Goal: Task Accomplishment & Management: Complete application form

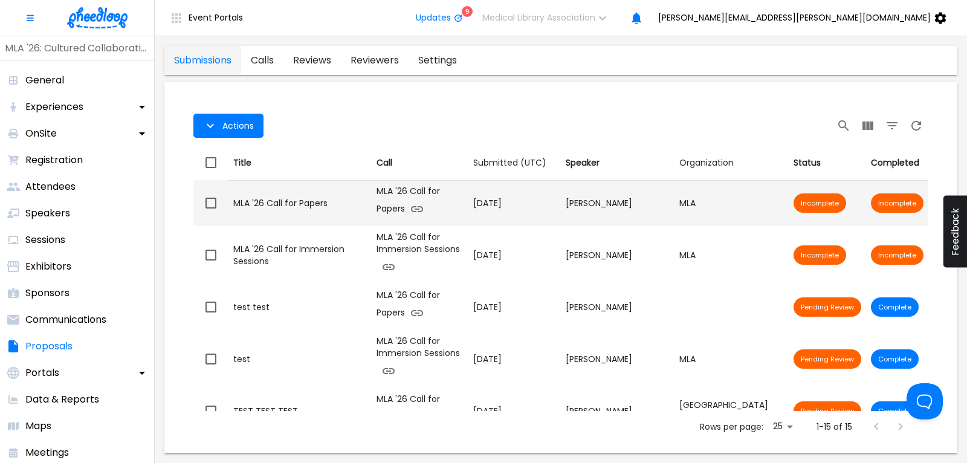
scroll to position [163, 0]
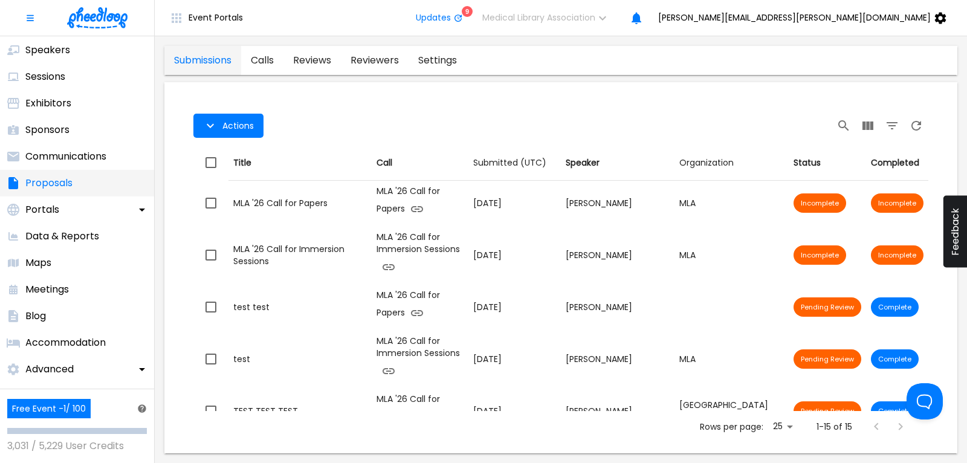
click at [68, 187] on p "Proposals" at bounding box center [48, 183] width 47 height 15
click at [269, 60] on link "calls" at bounding box center [262, 60] width 42 height 29
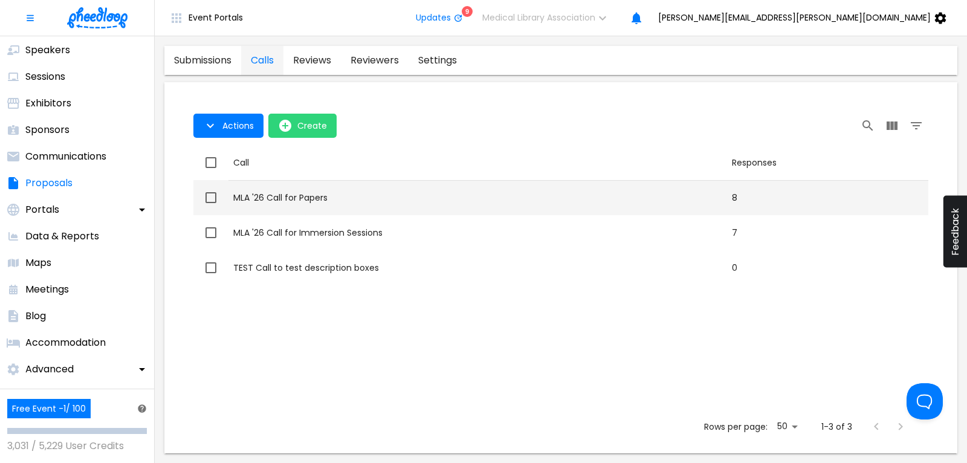
click at [294, 198] on div "MLA '26 Call for Papers" at bounding box center [477, 198] width 489 height 12
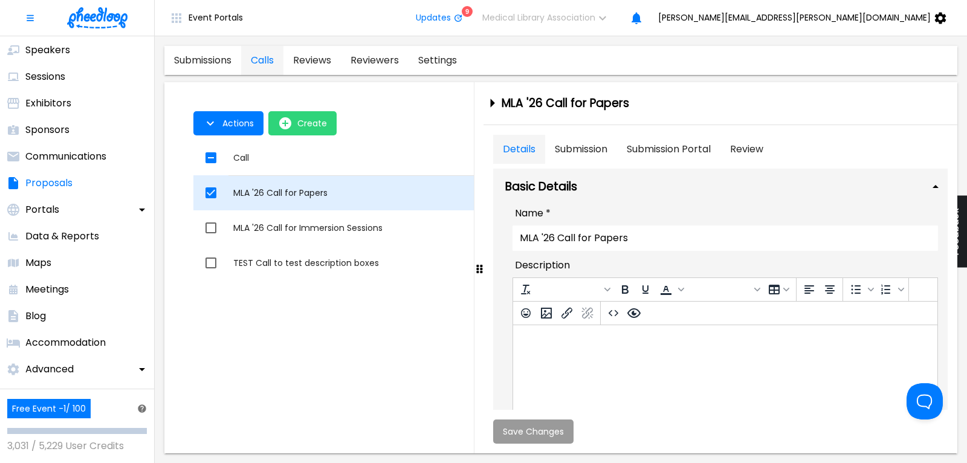
checkbox input "true"
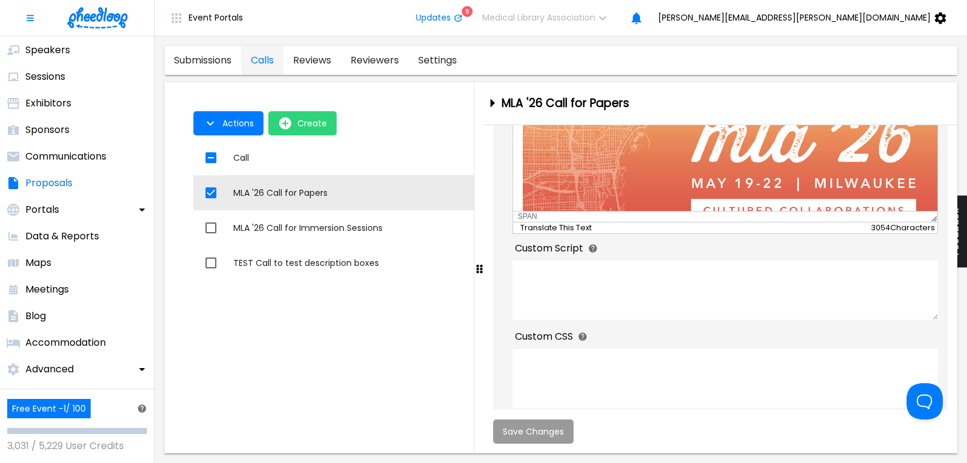
scroll to position [454, 0]
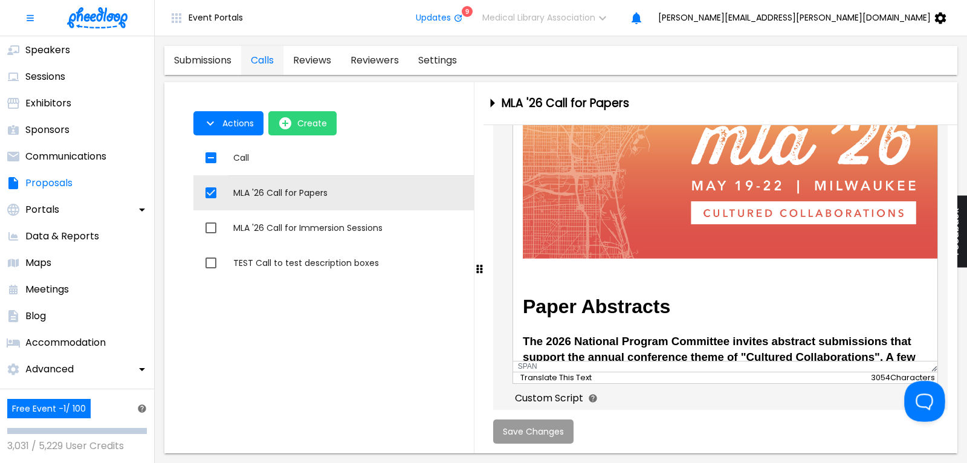
drag, startPoint x: 1839, startPoint y: 606, endPoint x: 917, endPoint y: 395, distance: 946.0
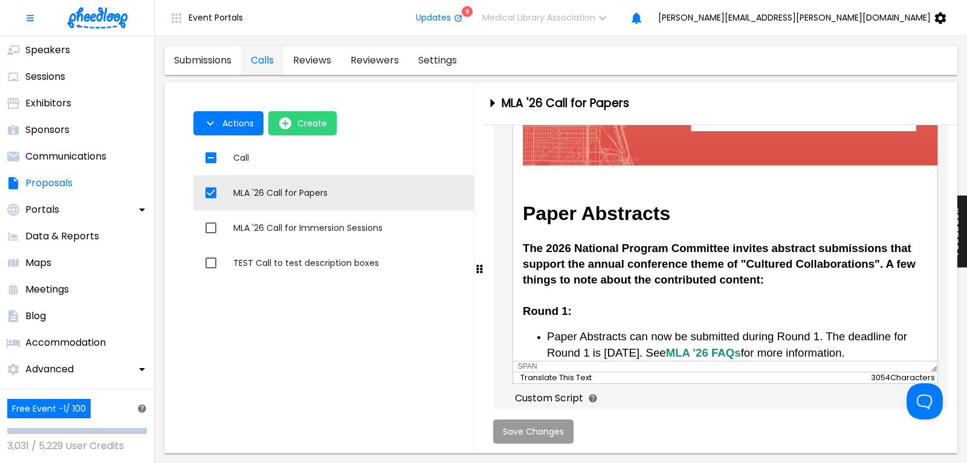
scroll to position [127, 0]
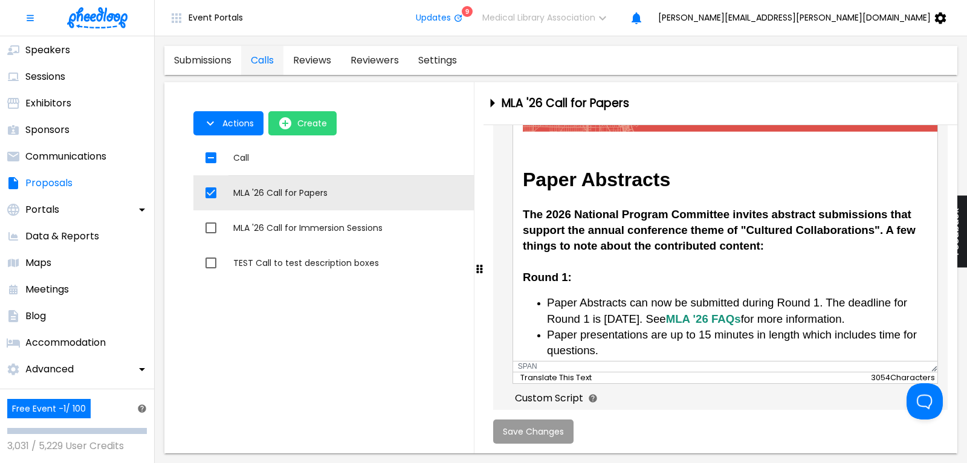
click at [871, 227] on span "The 2026 National Program Committee invites abstract submissions that support t…" at bounding box center [718, 245] width 393 height 76
click at [883, 230] on span "The 2026 National Program Committee invites abstract submissions that support t…" at bounding box center [720, 245] width 396 height 76
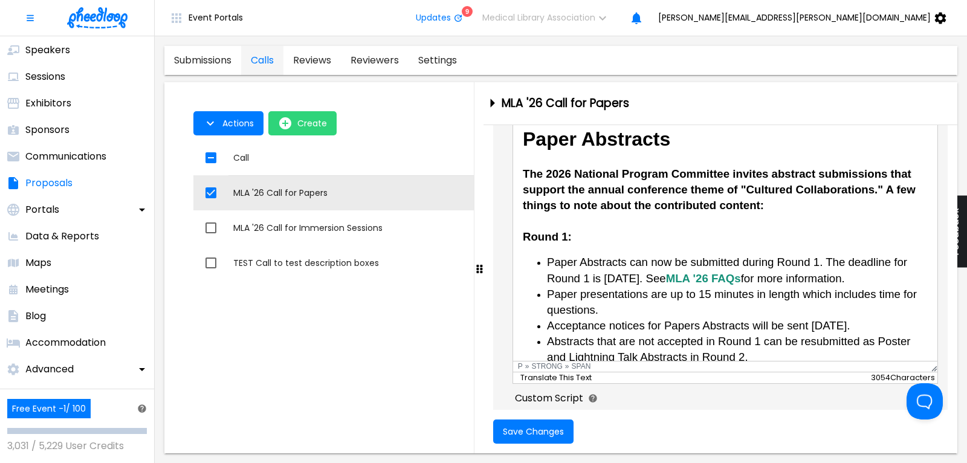
scroll to position [190, 0]
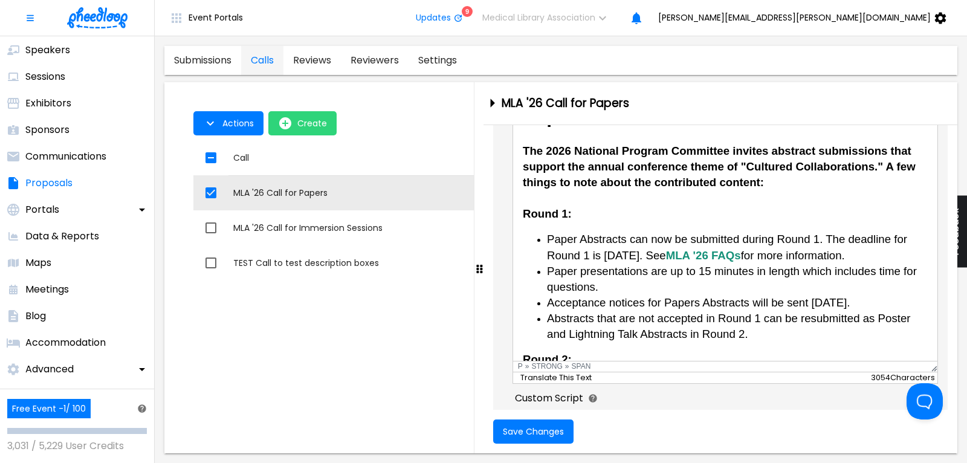
click at [695, 301] on span "Acceptance notices for Papers Abstracts will be sent [DATE]." at bounding box center [699, 302] width 304 height 13
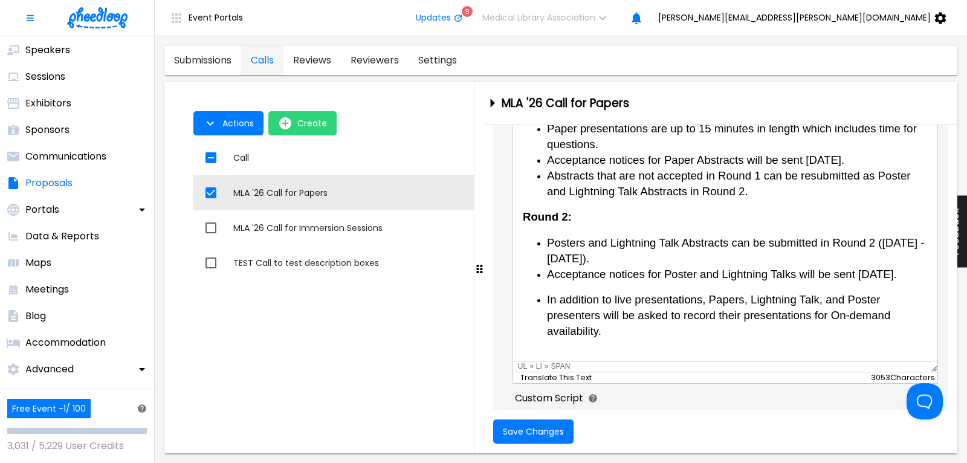
scroll to position [381, 0]
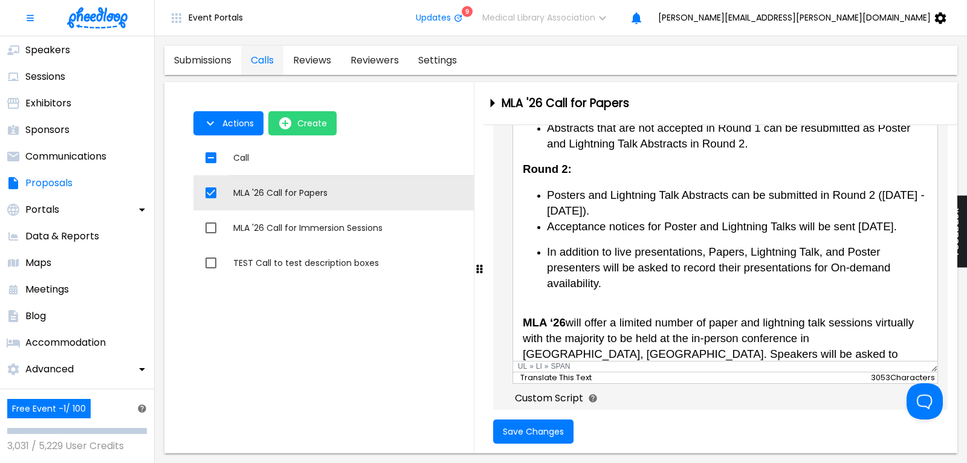
click at [581, 191] on span "Posters and Lightning Talk Abstracts can be submitted in Round 2 ([DATE] - [DAT…" at bounding box center [736, 202] width 378 height 28
click at [548, 266] on span "In addition to live presentations, Papers, Lightning Talk, and Poster presenter…" at bounding box center [718, 267] width 343 height 44
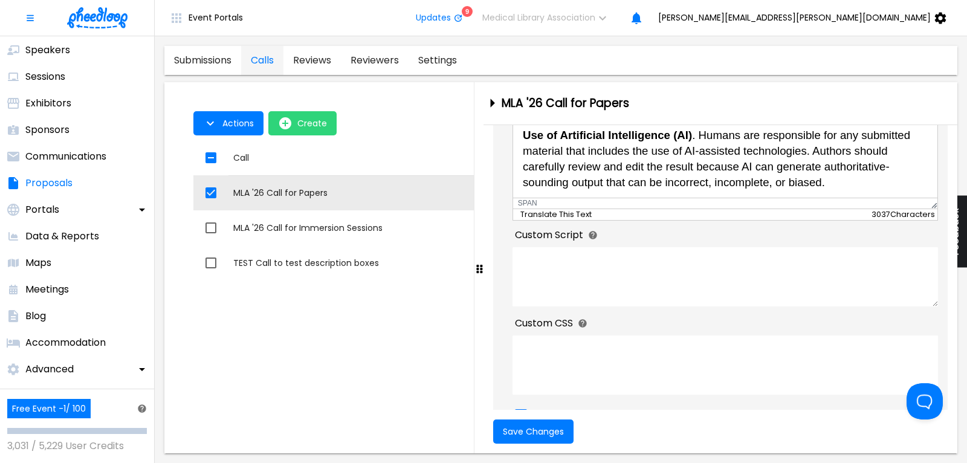
scroll to position [536, 0]
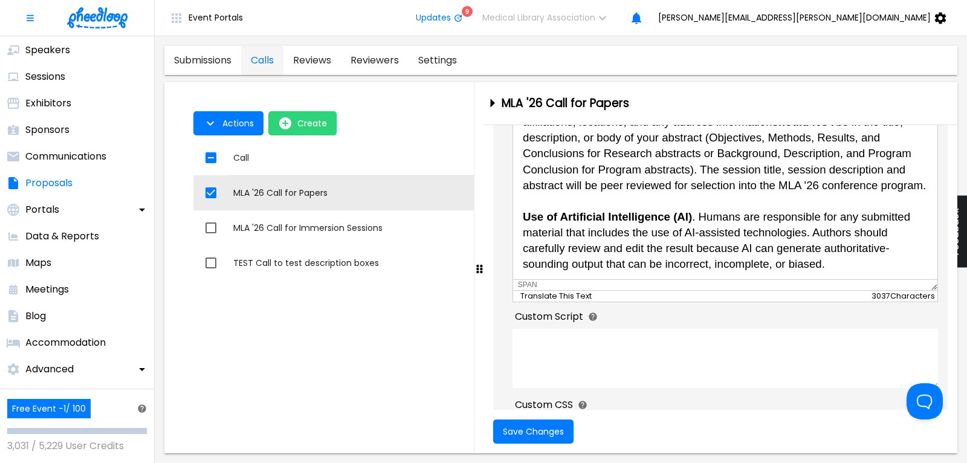
click at [737, 215] on span "IMPORTANT : To ensure anonymous peer review, author names, institution affiliat…" at bounding box center [723, 185] width 403 height 171
click at [859, 215] on span "IMPORTANT : To ensure anonymous peer review, author names, institution affiliat…" at bounding box center [723, 185] width 403 height 171
click at [574, 229] on span "IMPORTANT : To ensure anonymous peer review, author names, institution affiliat…" at bounding box center [723, 185] width 403 height 171
click at [792, 225] on span "IMPORTANT : To ensure anonymous peer review, author names, institution affiliat…" at bounding box center [723, 185] width 403 height 171
drag, startPoint x: 556, startPoint y: 231, endPoint x: 569, endPoint y: 232, distance: 13.3
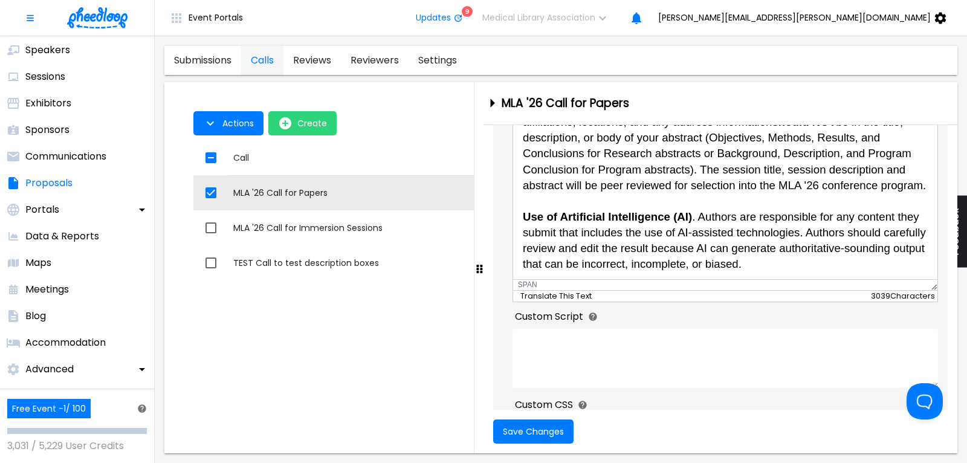
click at [556, 231] on span "IMPORTANT : To ensure anonymous peer review, author names, institution affiliat…" at bounding box center [723, 185] width 403 height 171
click at [859, 231] on span "IMPORTANT : To ensure anonymous peer review, author names, institution affiliat…" at bounding box center [723, 185] width 403 height 171
click at [852, 230] on span "IMPORTANT : To ensure anonymous peer review, author names, institution affiliat…" at bounding box center [724, 185] width 405 height 171
click at [553, 247] on span "IMPORTANT : To ensure anonymous peer review, author names, institution affiliat…" at bounding box center [723, 185] width 403 height 171
click at [610, 246] on span "IMPORTANT : To ensure anonymous peer review, author names, institution affiliat…" at bounding box center [723, 185] width 403 height 171
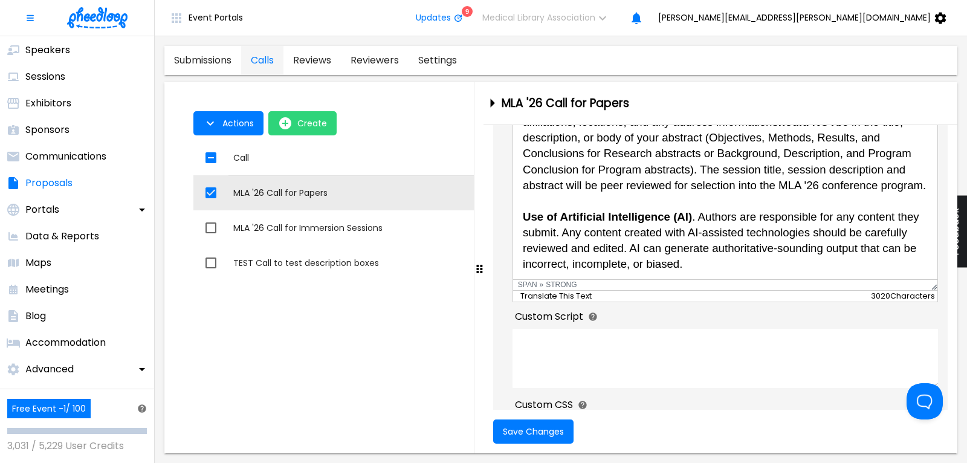
drag, startPoint x: 697, startPoint y: 264, endPoint x: 519, endPoint y: 214, distance: 184.0
copy span "Use of Artificial Intelligence (AI) . Authors are responsible for any content t…"
click at [538, 433] on span "Save Changes" at bounding box center [533, 432] width 61 height 10
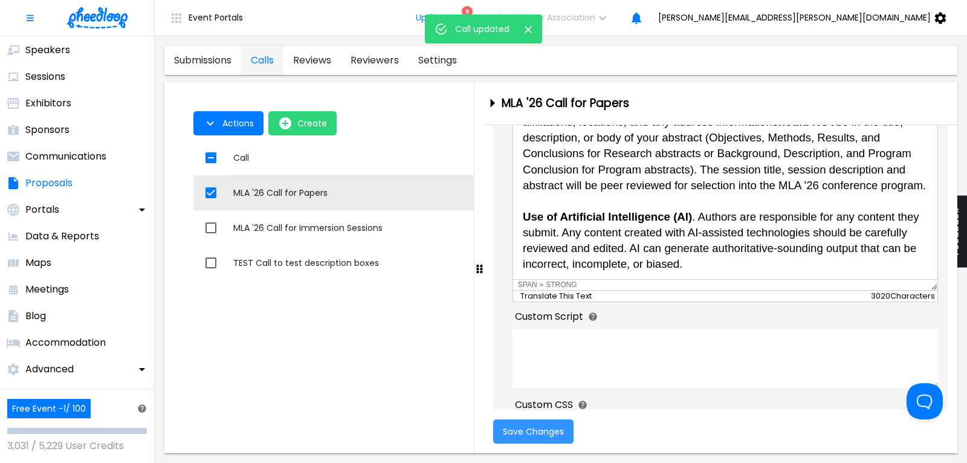
click at [524, 431] on span "Save Changes" at bounding box center [533, 432] width 61 height 10
click at [539, 435] on span "Save Changes" at bounding box center [533, 432] width 61 height 10
click at [496, 99] on icon "close-drawer" at bounding box center [492, 103] width 21 height 21
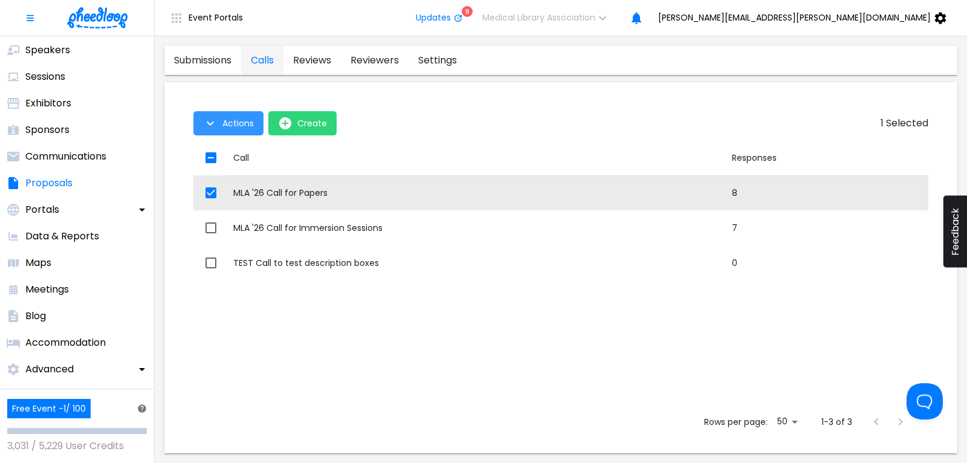
click at [220, 125] on button "Actions" at bounding box center [228, 123] width 70 height 24
click at [299, 192] on div at bounding box center [483, 231] width 967 height 463
click at [302, 190] on div "MLA '26 Call for Papers" at bounding box center [477, 193] width 489 height 12
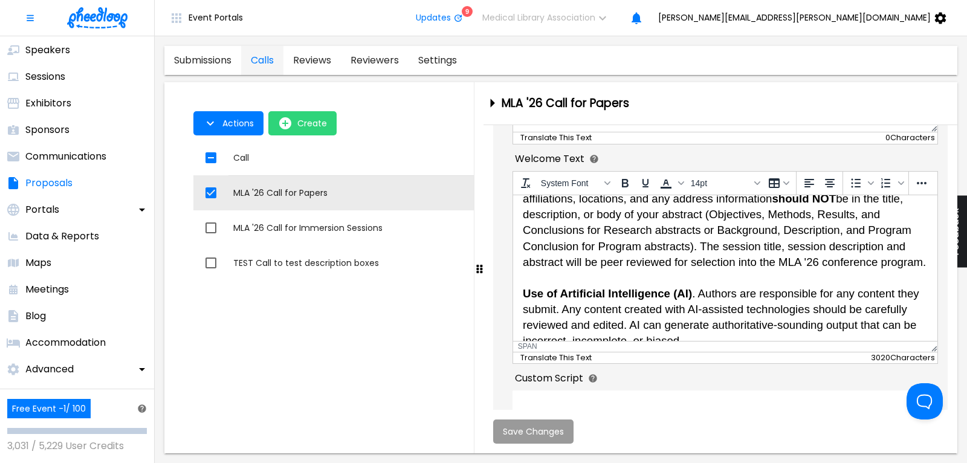
scroll to position [747, 0]
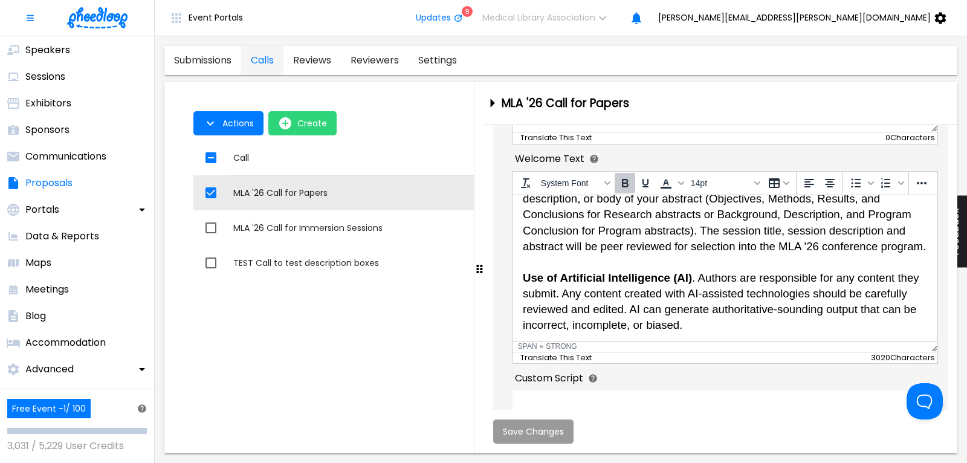
drag, startPoint x: 692, startPoint y: 324, endPoint x: 518, endPoint y: 278, distance: 179.5
copy span "Use of Artificial Intelligence (AI) . Authors are responsible for any content t…"
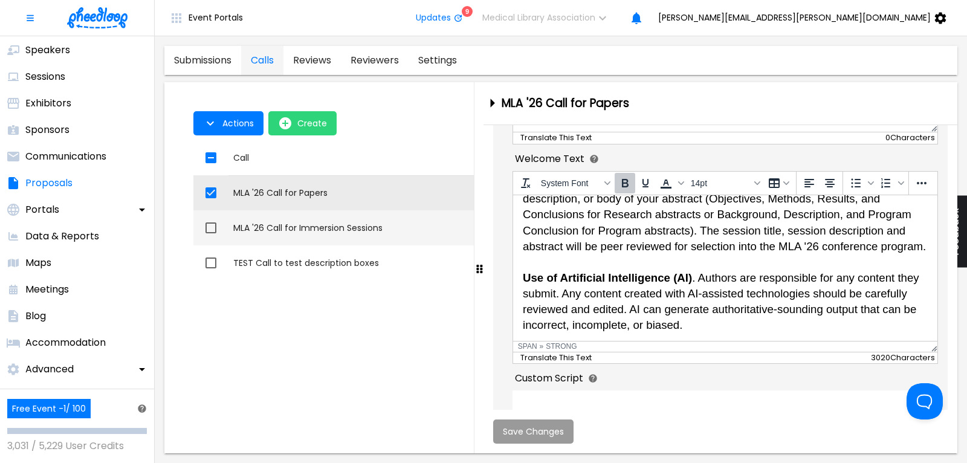
click at [331, 229] on div "MLA '26 Call for Immersion Sessions" at bounding box center [477, 228] width 489 height 12
checkbox input "false"
checkbox input "true"
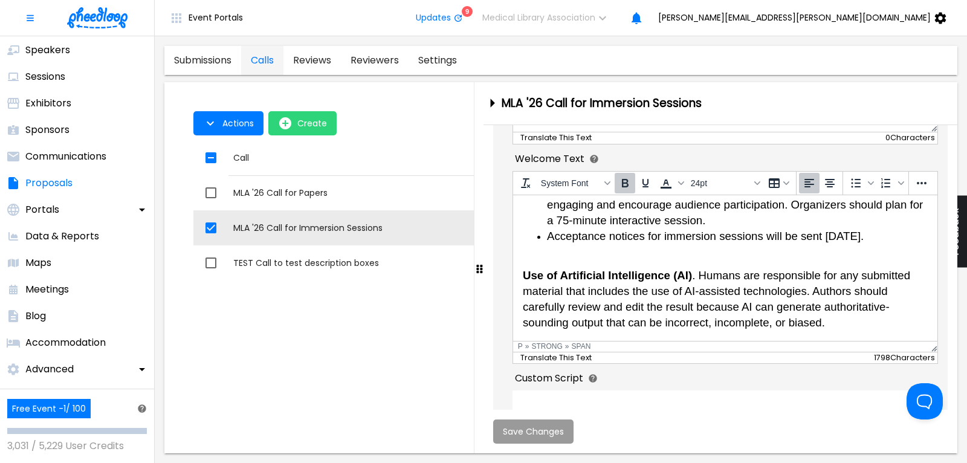
scroll to position [445, 0]
drag, startPoint x: 833, startPoint y: 324, endPoint x: 538, endPoint y: 279, distance: 299.1
click at [538, 279] on body "Immersion Sessions The 2026 National Program Committee invites abstract submiss…" at bounding box center [724, 52] width 405 height 558
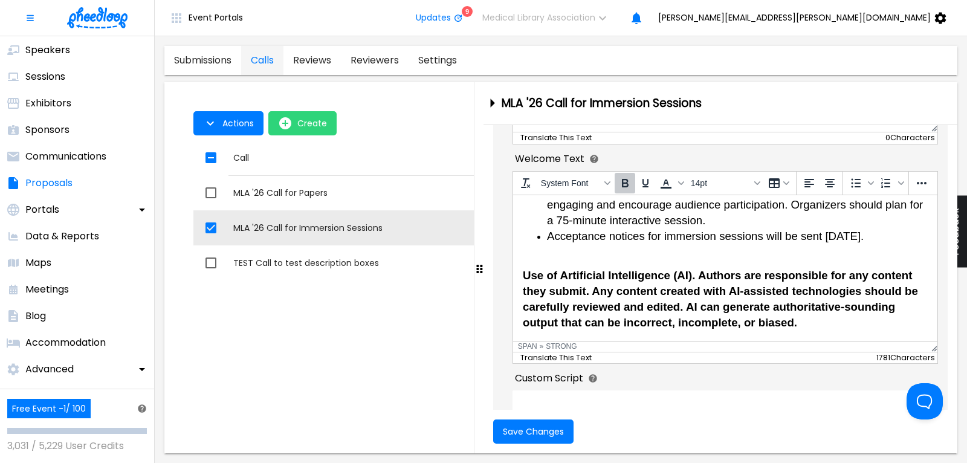
scroll to position [435, 0]
drag, startPoint x: 700, startPoint y: 284, endPoint x: 819, endPoint y: 329, distance: 127.5
click at [819, 329] on body "Immersion Sessions The 2026 National Program Committee invites abstract submiss…" at bounding box center [724, 52] width 405 height 558
click at [625, 185] on icon "Bold" at bounding box center [625, 183] width 15 height 15
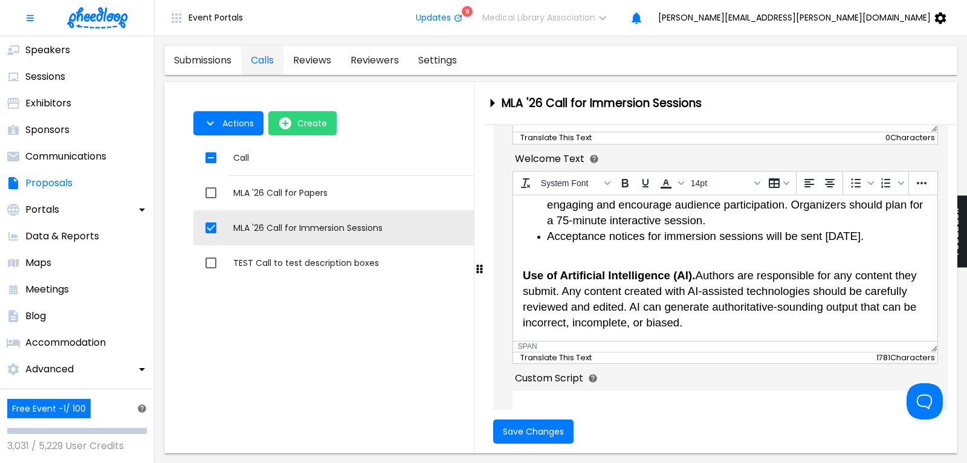
click at [756, 278] on body "Immersion Sessions The 2026 National Program Committee invites abstract submiss…" at bounding box center [724, 52] width 405 height 558
click at [537, 429] on span "Save Changes" at bounding box center [533, 432] width 61 height 10
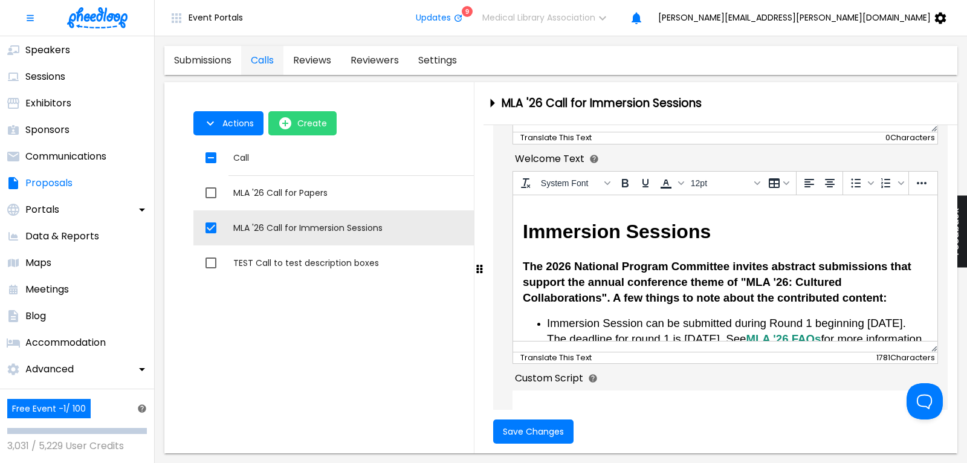
scroll to position [181, 0]
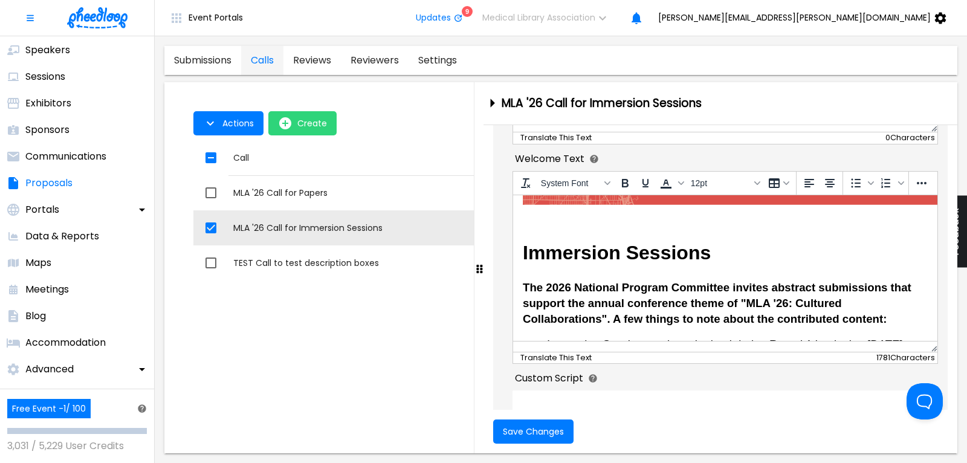
click at [600, 316] on span "The 2026 National Program Committee invites abstract submissions that support t…" at bounding box center [716, 303] width 389 height 44
click at [613, 318] on span "The 2026 National Program Committee invites abstract submissions that support t…" at bounding box center [716, 303] width 389 height 44
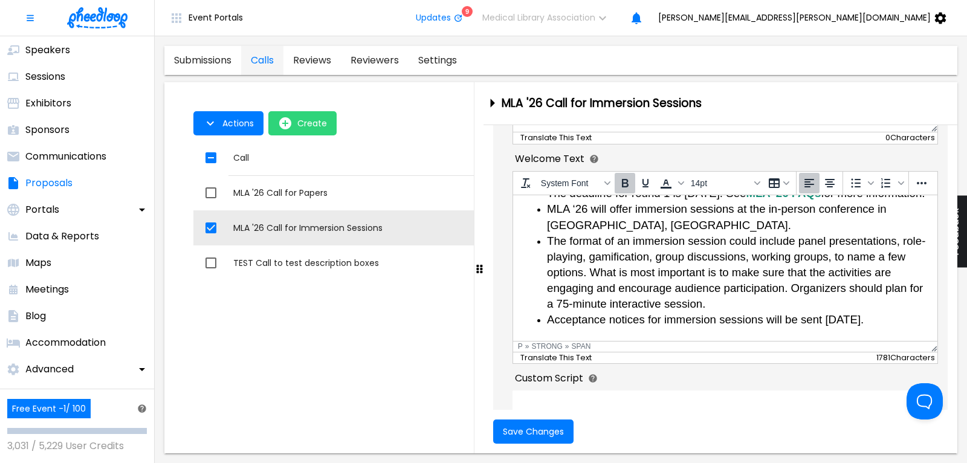
scroll to position [372, 0]
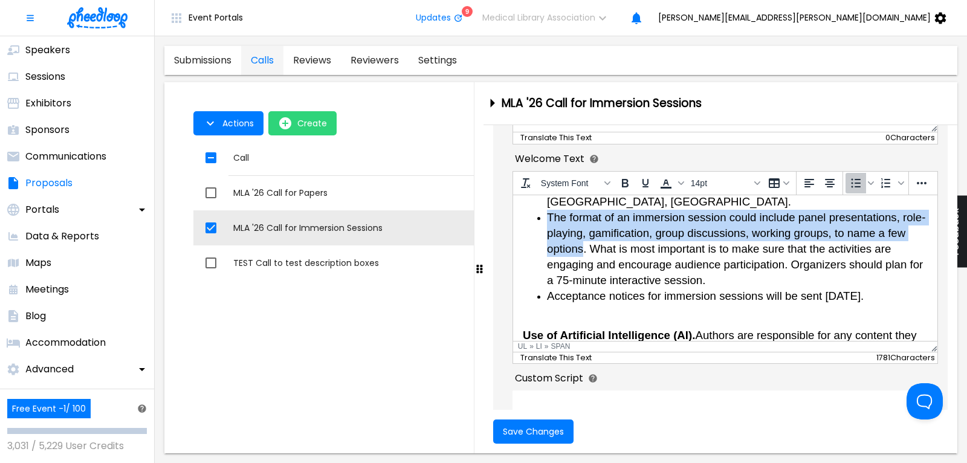
drag, startPoint x: 550, startPoint y: 229, endPoint x: 585, endPoint y: 260, distance: 46.7
click at [585, 260] on span "The format of an immersion session could include panel presentations, role-play…" at bounding box center [736, 248] width 379 height 76
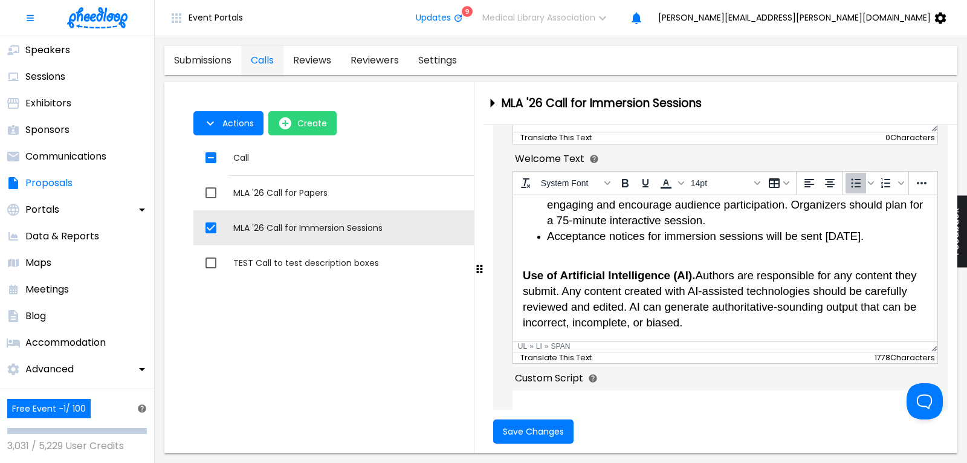
scroll to position [445, 0]
click at [534, 429] on span "Save Changes" at bounding box center [533, 432] width 61 height 10
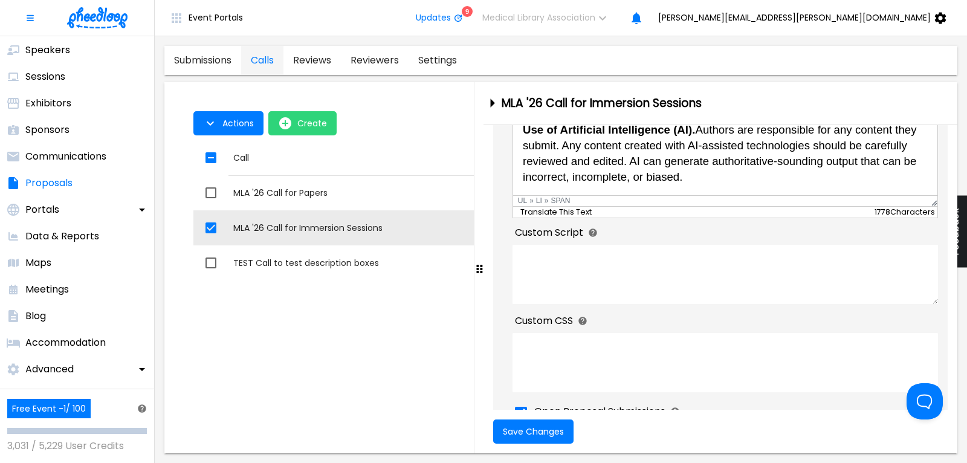
scroll to position [571, 0]
